Goal: Find specific page/section: Find specific page/section

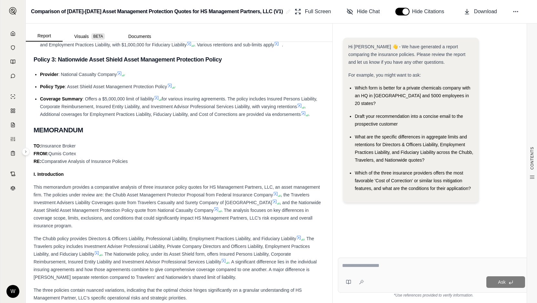
scroll to position [297, 0]
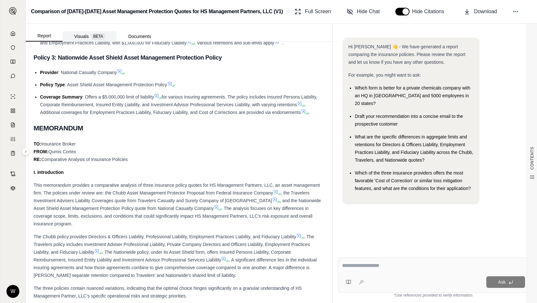
click at [94, 35] on span "BETA" at bounding box center [98, 36] width 14 height 6
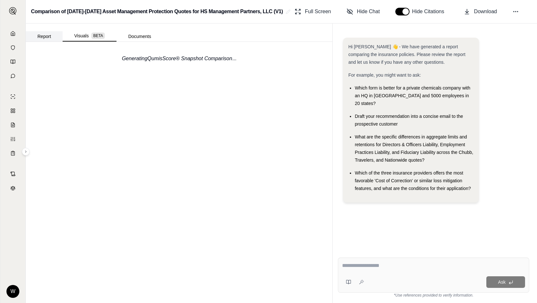
click at [47, 35] on button "Report" at bounding box center [44, 36] width 37 height 10
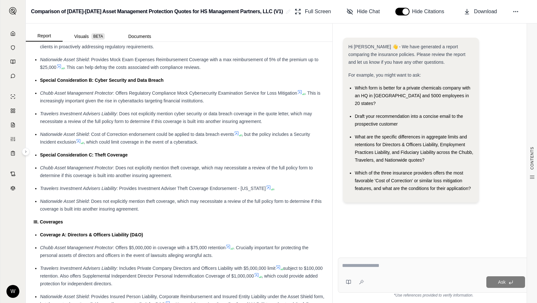
scroll to position [449, 0]
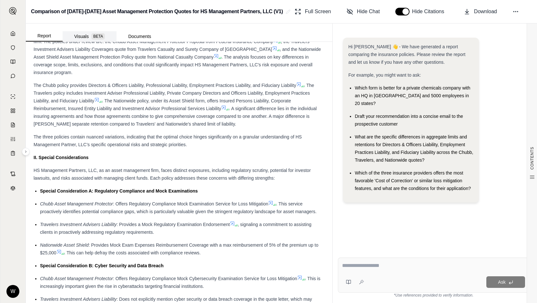
click at [107, 33] on button "Visuals BETA" at bounding box center [90, 36] width 54 height 10
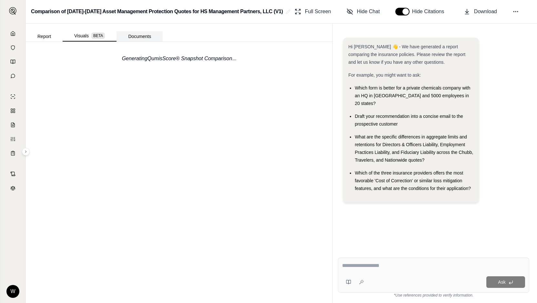
click at [139, 34] on button "Documents" at bounding box center [139, 36] width 46 height 10
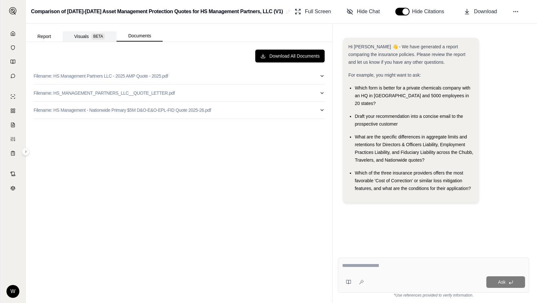
click at [96, 37] on span "BETA" at bounding box center [98, 36] width 14 height 6
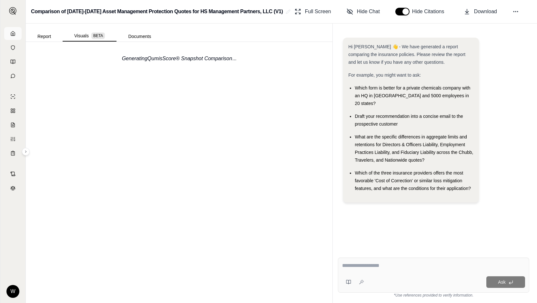
click at [17, 40] on link at bounding box center [12, 33] width 17 height 13
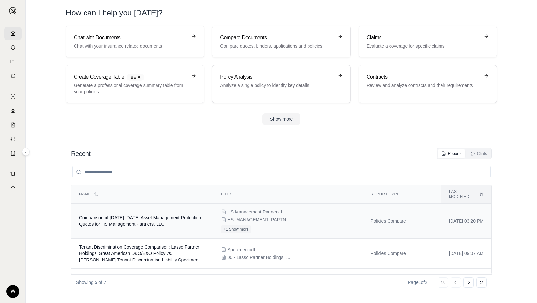
click at [155, 220] on span "Comparison of [DATE]-[DATE] Asset Management Protection Quotes for HS Managemen…" at bounding box center [140, 221] width 122 height 12
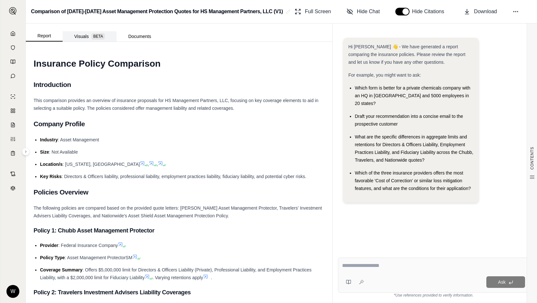
click at [80, 36] on button "Visuals BETA" at bounding box center [90, 36] width 54 height 10
